Goal: Complete application form

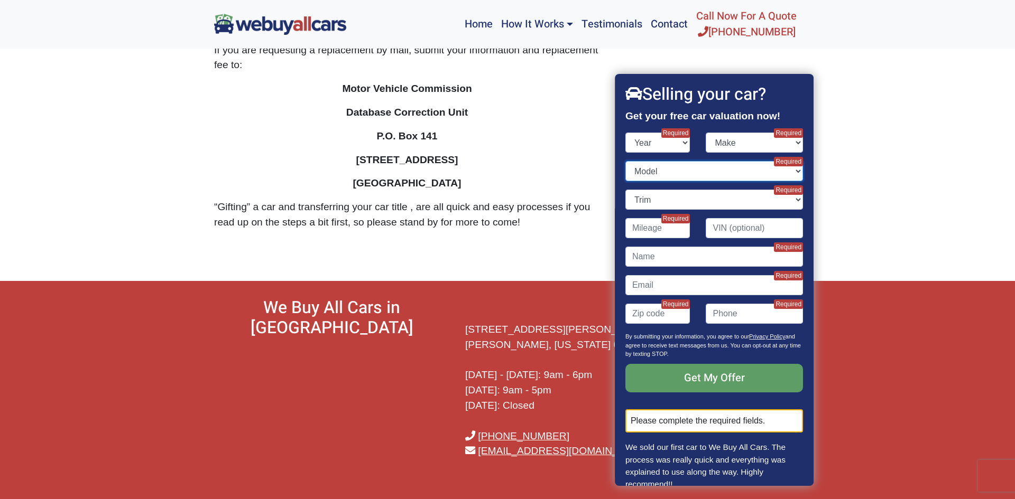
click at [678, 168] on select "Model" at bounding box center [714, 171] width 178 height 20
click at [686, 139] on select "Year [DATE] 2024 2023 2022 2021 2020 2019 2018 2017 2016 2015 2014 2013 2012 20…" at bounding box center [657, 143] width 65 height 20
select select "2025"
click at [625, 133] on select "Year [DATE] 2024 2023 2022 2021 2020 2019 2018 2017 2016 2015 2014 2013 2012 20…" at bounding box center [657, 143] width 65 height 20
click at [799, 168] on select "Model" at bounding box center [714, 171] width 178 height 20
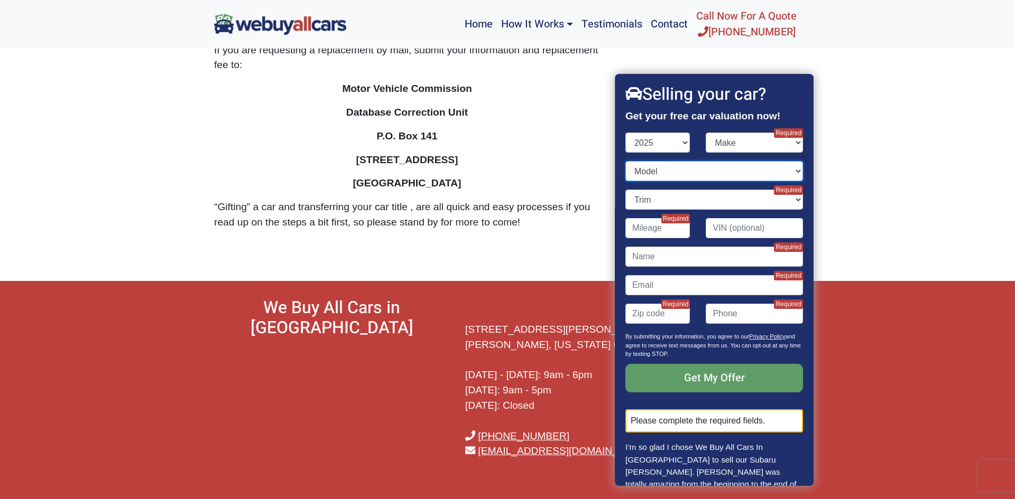
click at [625, 161] on select "Model" at bounding box center [714, 171] width 178 height 20
click at [795, 246] on span "Required" at bounding box center [788, 248] width 29 height 10
click at [786, 275] on span "Required" at bounding box center [788, 276] width 29 height 10
click at [784, 303] on span "Required" at bounding box center [788, 305] width 29 height 10
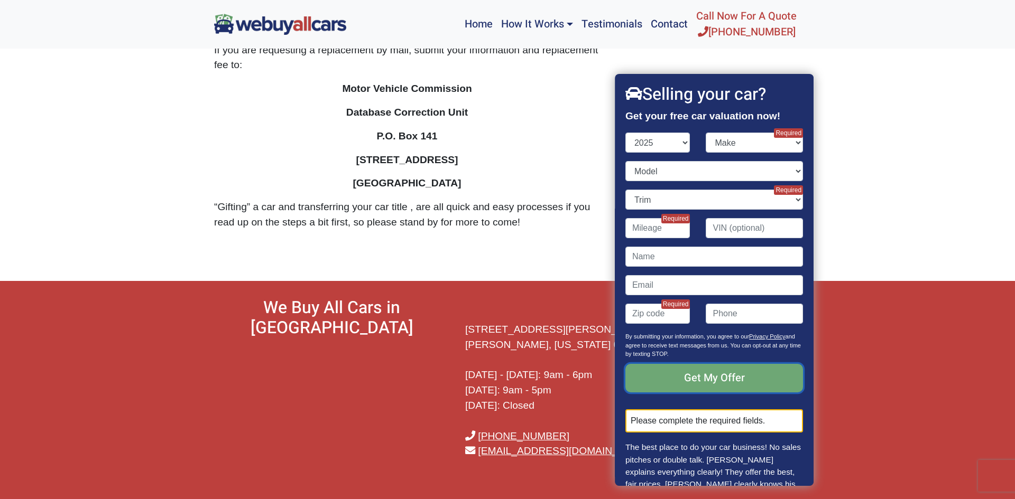
click at [745, 381] on input "Sending..." at bounding box center [714, 378] width 178 height 29
